Goal: Task Accomplishment & Management: Manage account settings

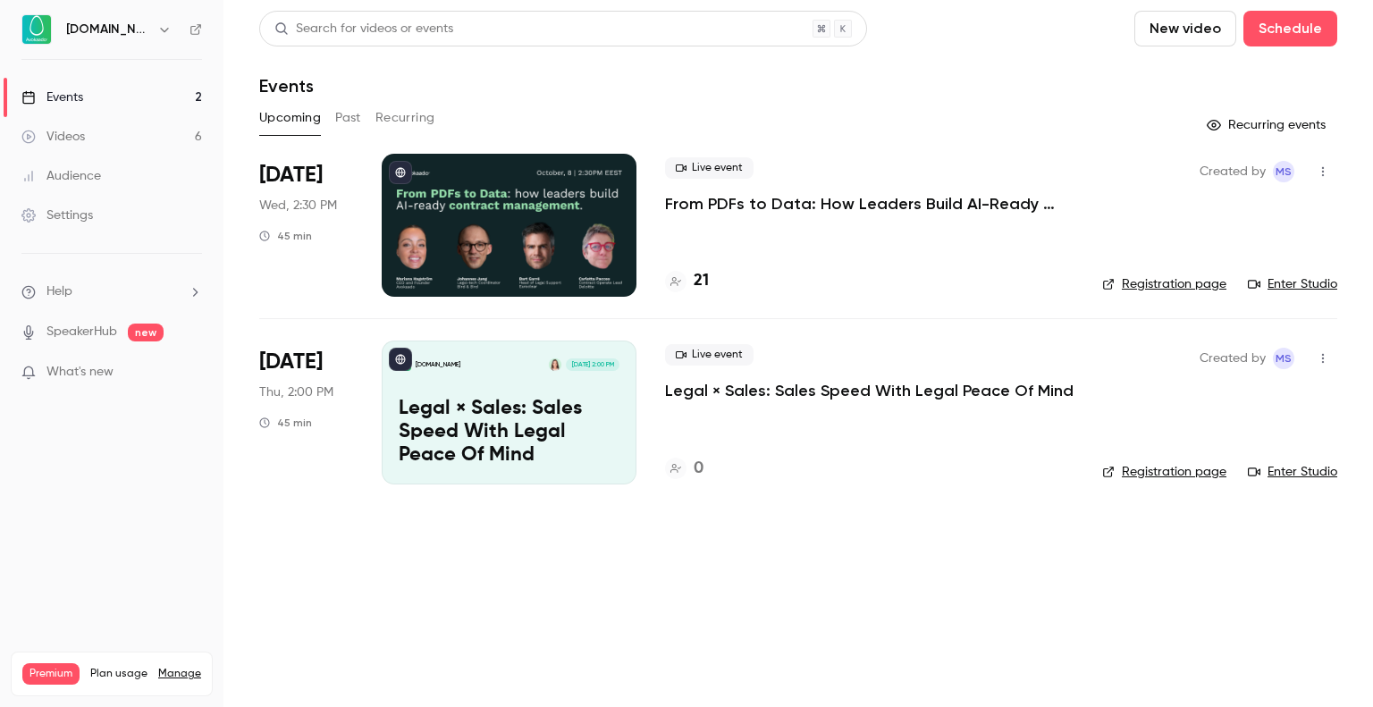
click at [889, 202] on p "From PDFs to Data: How Leaders Build AI-Ready Contract Management." at bounding box center [869, 203] width 408 height 21
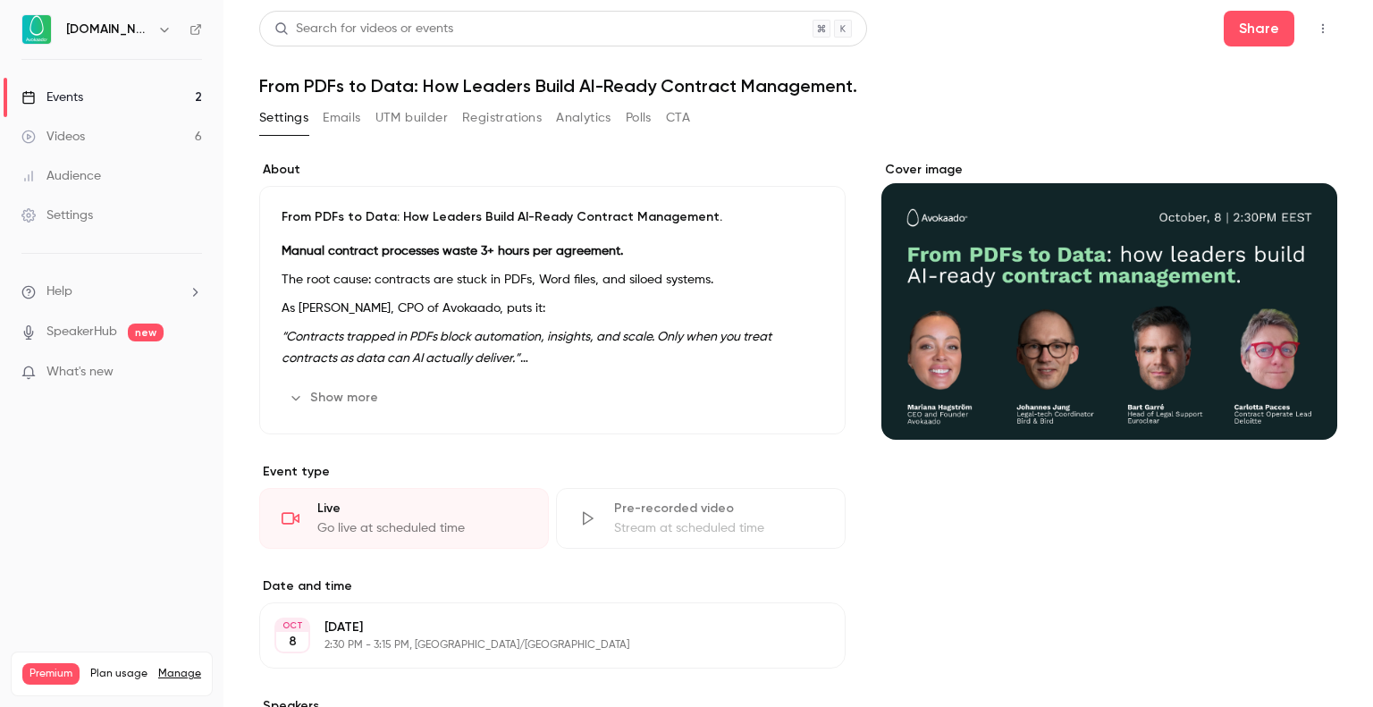
click at [497, 114] on button "Registrations" at bounding box center [502, 118] width 80 height 29
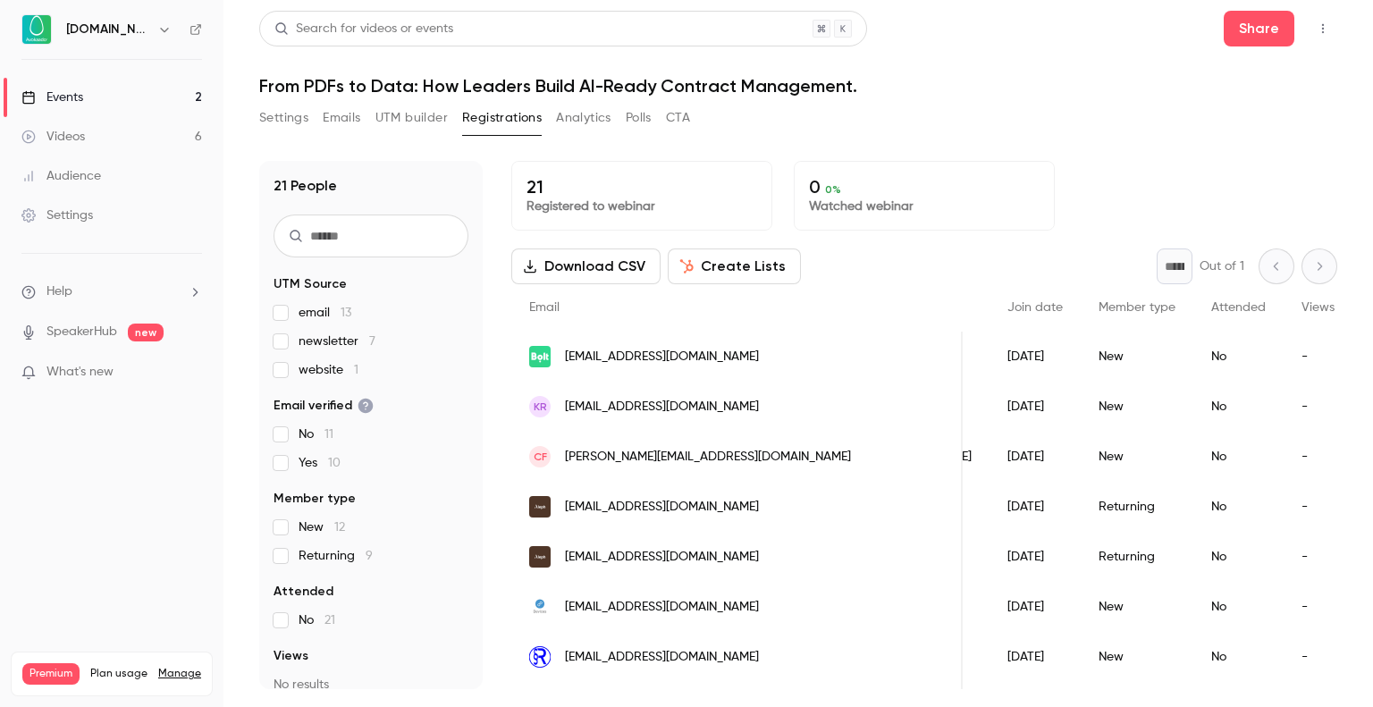
scroll to position [0, 403]
